Goal: Download file/media

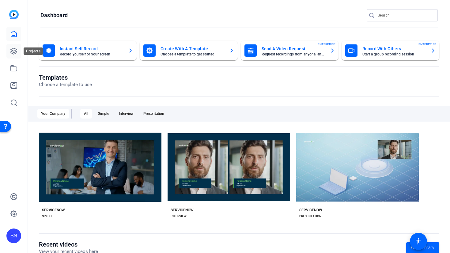
click at [19, 52] on link at bounding box center [13, 51] width 15 height 15
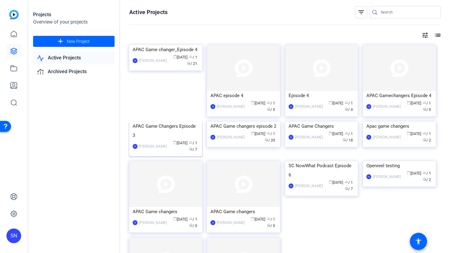
click at [170, 140] on div "APAC Game Changers Episode 3" at bounding box center [166, 131] width 66 height 18
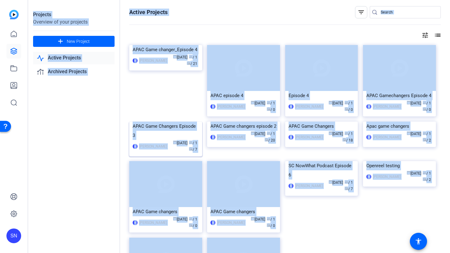
click at [170, 167] on div "Projects Overview of your projects add New Project Active Projects Archived Pro…" at bounding box center [239, 126] width 422 height 253
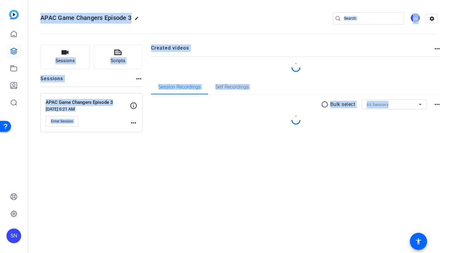
click at [368, 72] on div at bounding box center [296, 67] width 290 height 9
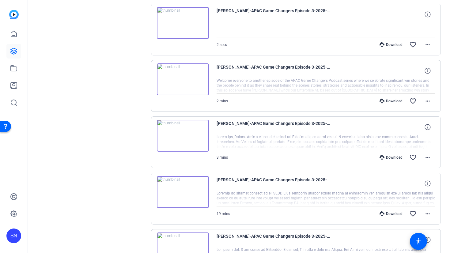
scroll to position [299, 0]
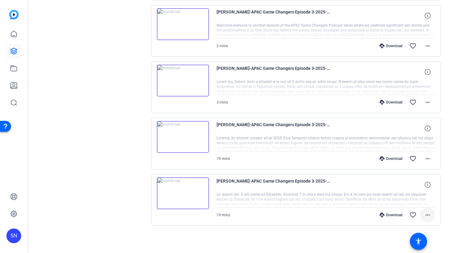
click at [427, 218] on mat-icon "more_horiz" at bounding box center [427, 215] width 7 height 7
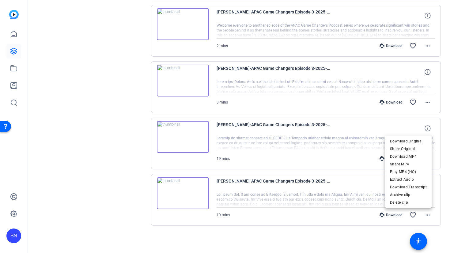
click at [129, 126] on div at bounding box center [225, 126] width 450 height 253
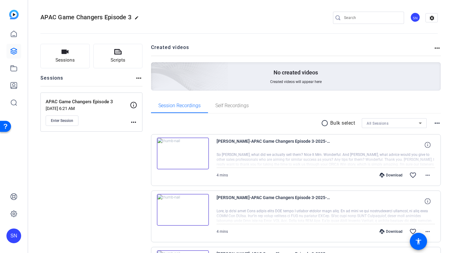
scroll to position [0, 0]
click at [321, 123] on mat-icon "radio_button_unchecked" at bounding box center [325, 123] width 9 height 7
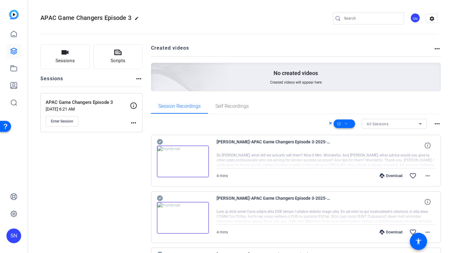
click at [345, 123] on span at bounding box center [344, 124] width 21 height 15
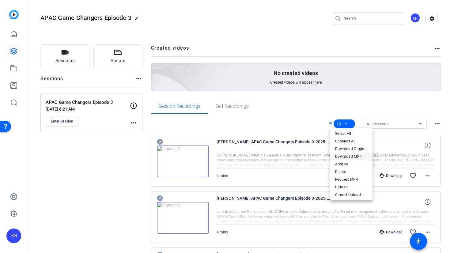
click at [342, 158] on span "Download MP4" at bounding box center [351, 156] width 33 height 7
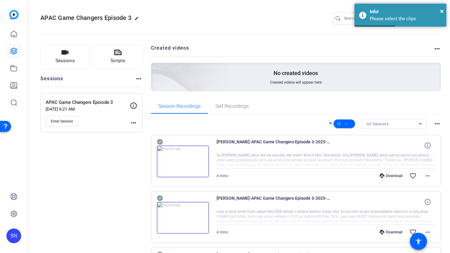
click at [160, 142] on icon at bounding box center [160, 142] width 6 height 6
click at [161, 199] on icon at bounding box center [160, 199] width 6 height 6
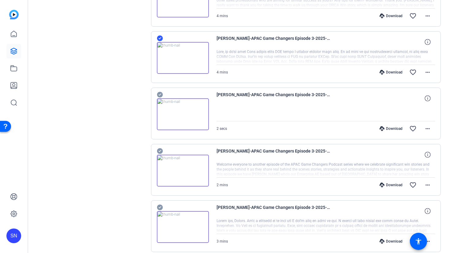
scroll to position [171, 0]
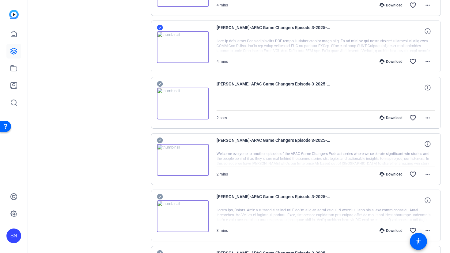
click at [160, 82] on icon at bounding box center [160, 84] width 6 height 6
click at [159, 139] on icon at bounding box center [160, 141] width 6 height 6
click at [160, 196] on icon at bounding box center [160, 197] width 6 height 6
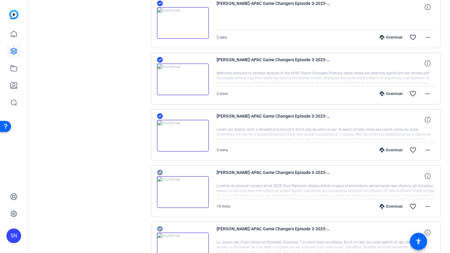
scroll to position [299, 0]
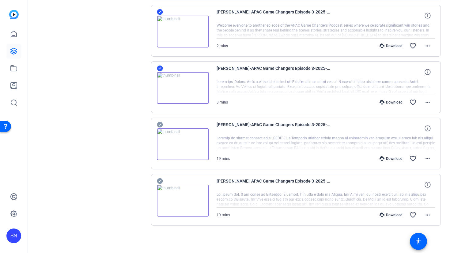
click at [161, 124] on icon at bounding box center [160, 125] width 6 height 6
click at [160, 182] on icon at bounding box center [160, 181] width 6 height 6
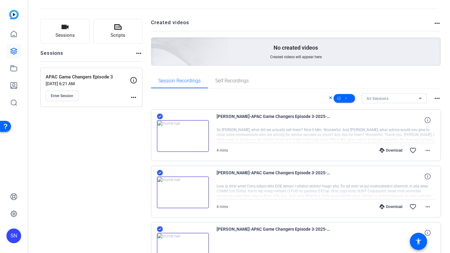
scroll to position [0, 0]
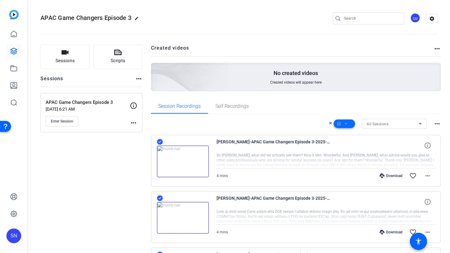
click at [349, 122] on span at bounding box center [344, 124] width 21 height 15
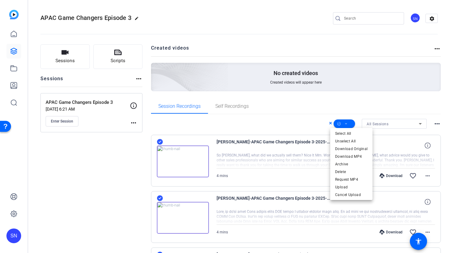
click at [278, 125] on div at bounding box center [225, 126] width 450 height 253
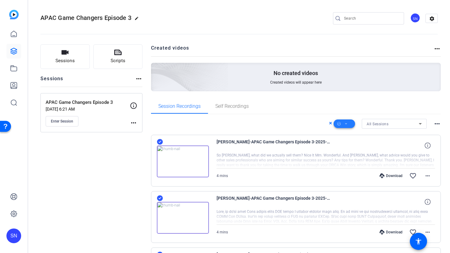
click at [345, 123] on span at bounding box center [344, 124] width 21 height 15
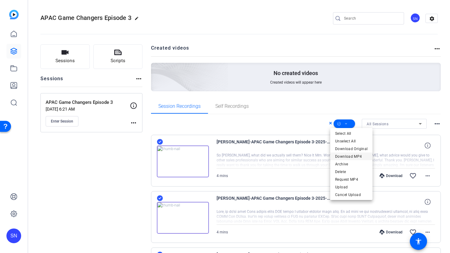
click at [347, 156] on span "Download MP4" at bounding box center [351, 156] width 33 height 7
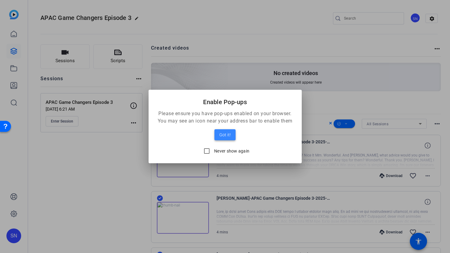
click at [231, 135] on span at bounding box center [225, 135] width 21 height 15
